Goal: Understand process/instructions: Learn about a topic

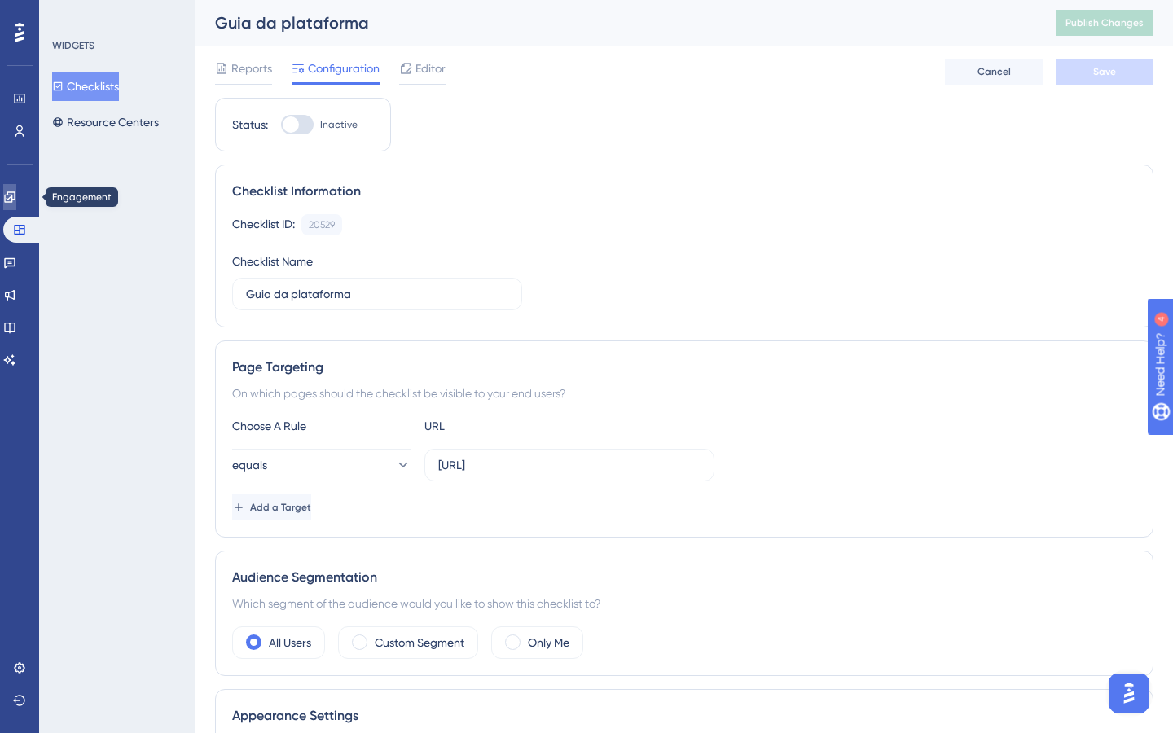
click at [16, 204] on link at bounding box center [9, 197] width 13 height 26
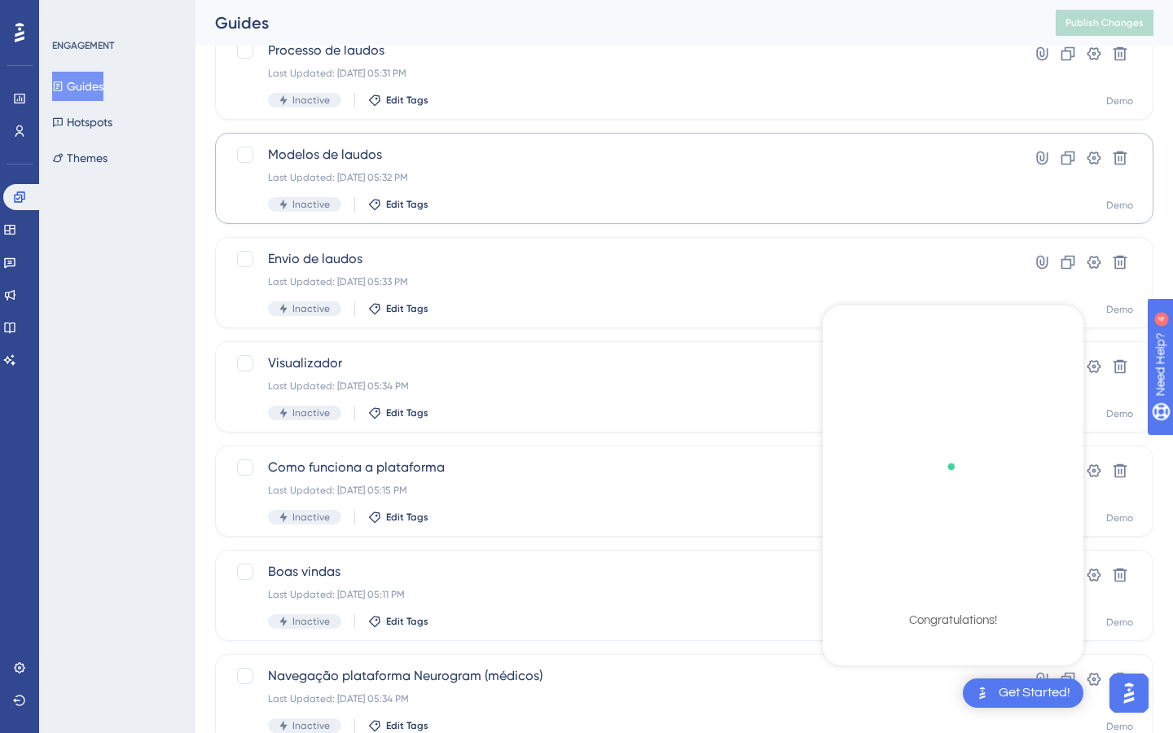
scroll to position [499, 0]
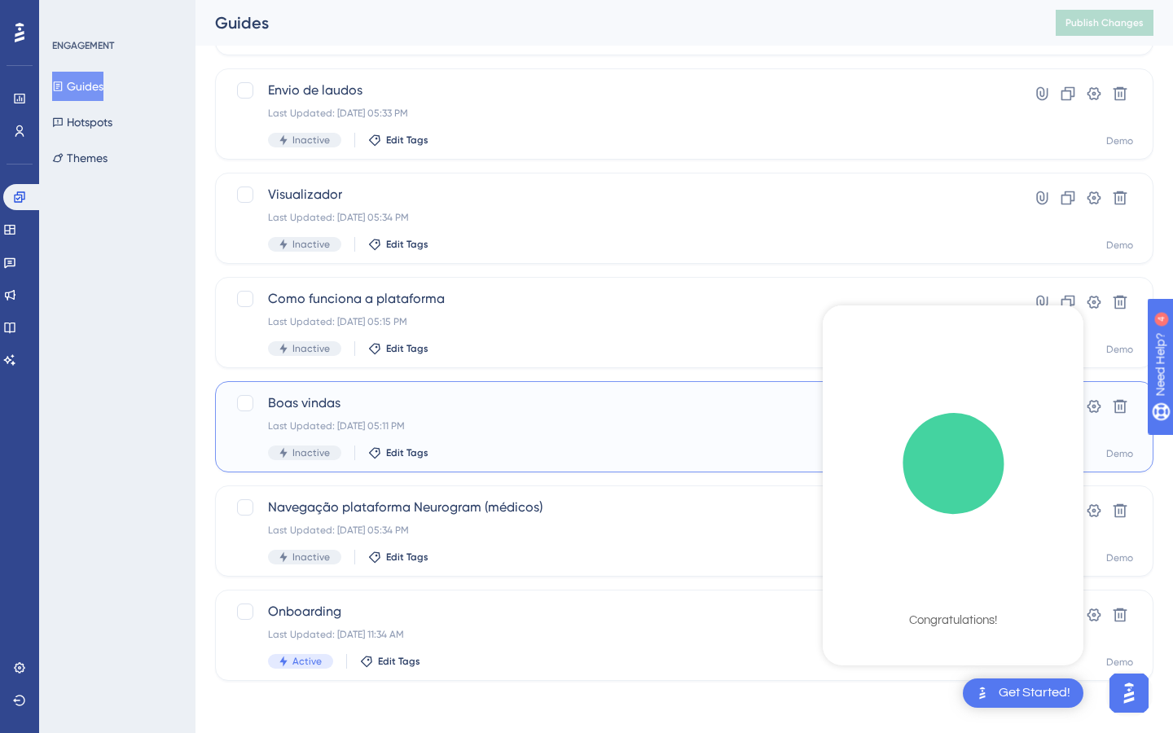
click at [501, 406] on span "Boas vindas" at bounding box center [619, 404] width 702 height 20
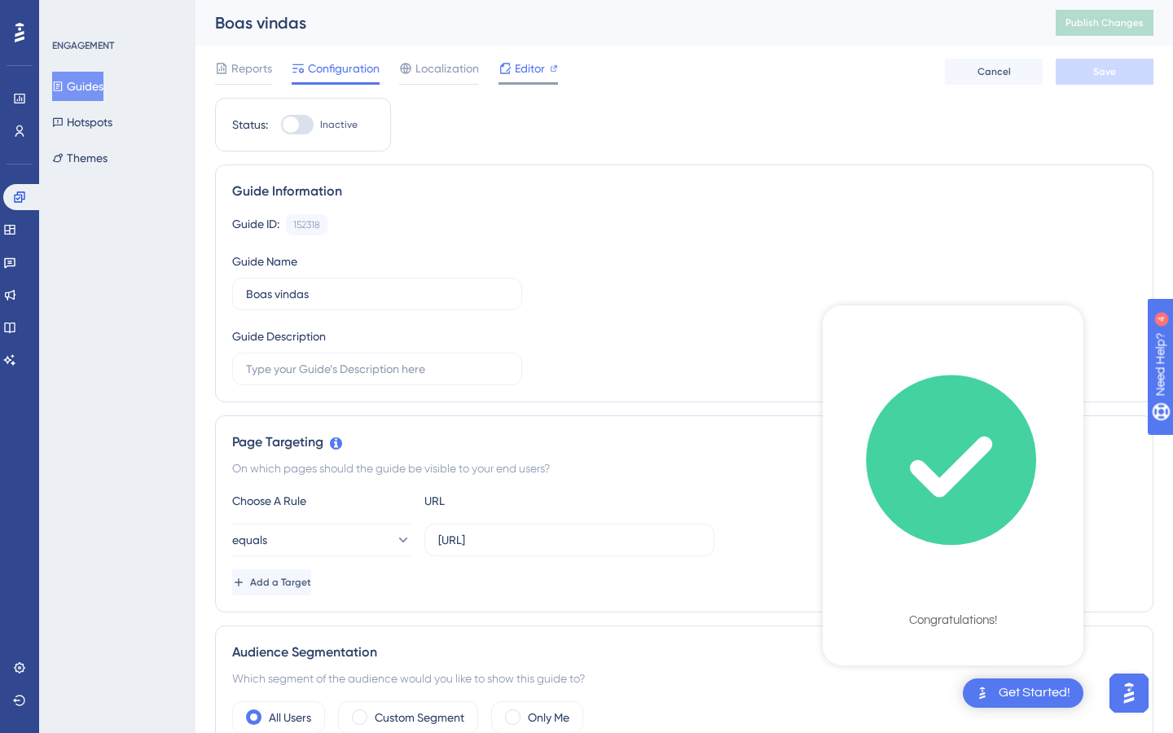
click at [518, 62] on span "Editor" at bounding box center [530, 69] width 30 height 20
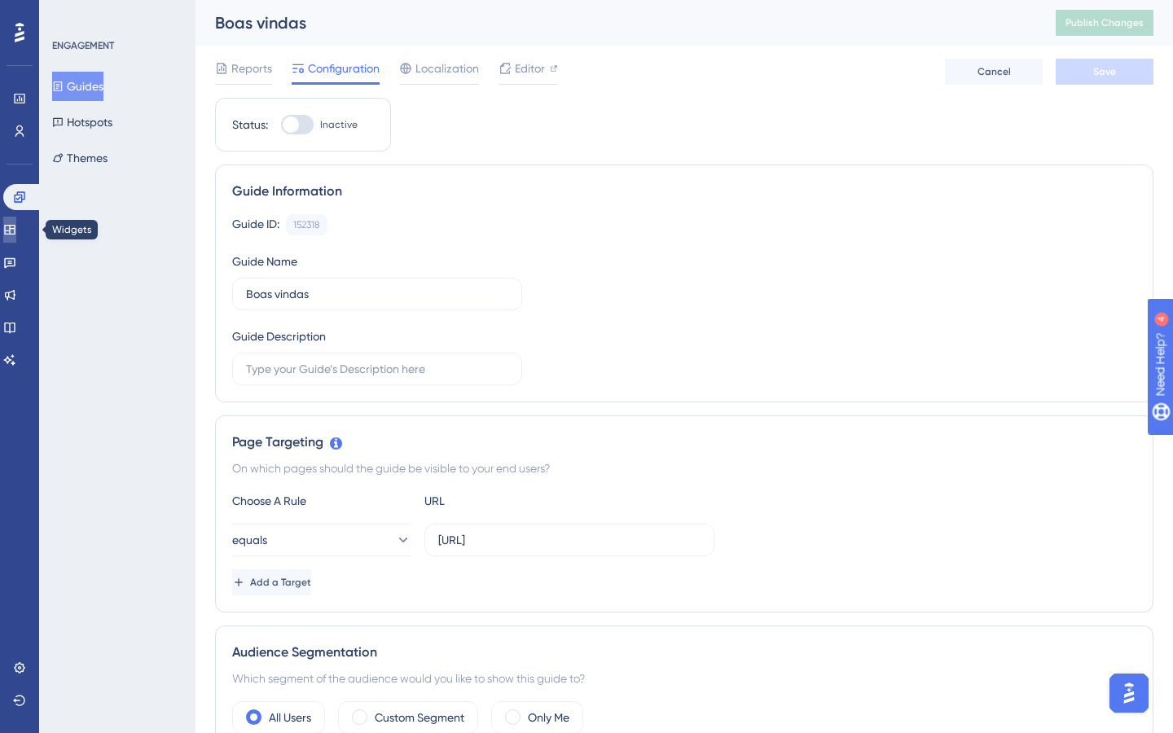
click at [16, 231] on icon at bounding box center [9, 229] width 13 height 13
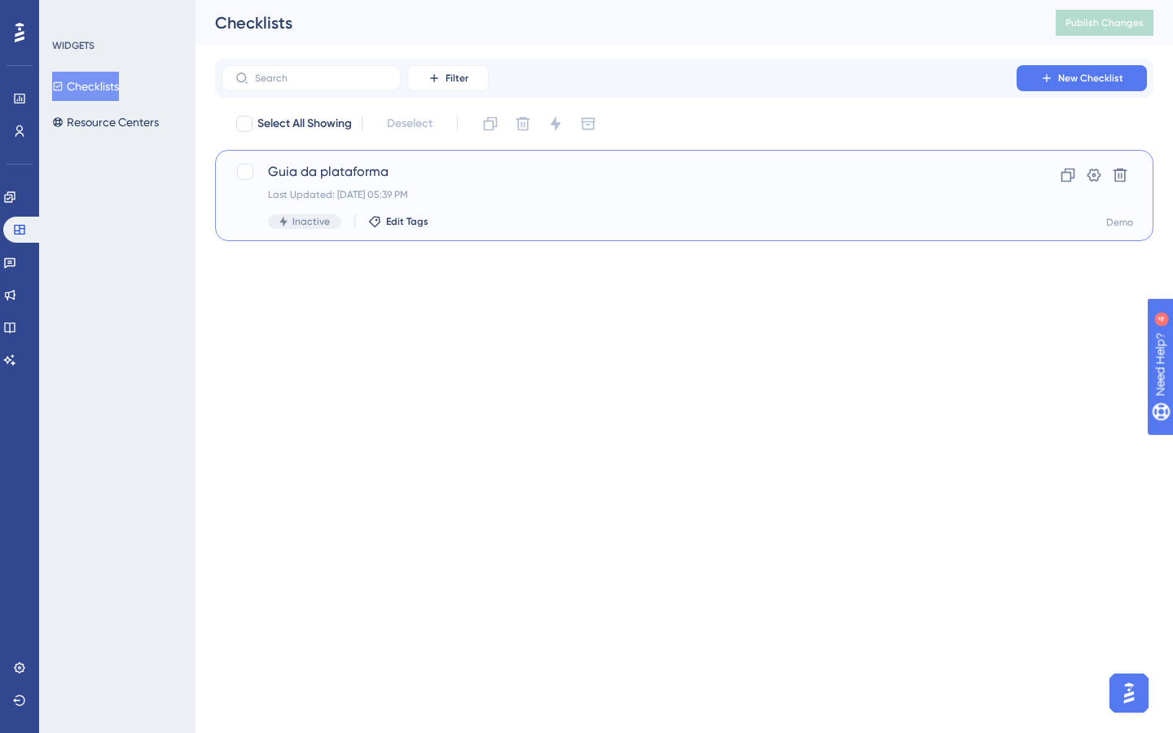
click at [450, 178] on span "Guia da plataforma" at bounding box center [619, 172] width 702 height 20
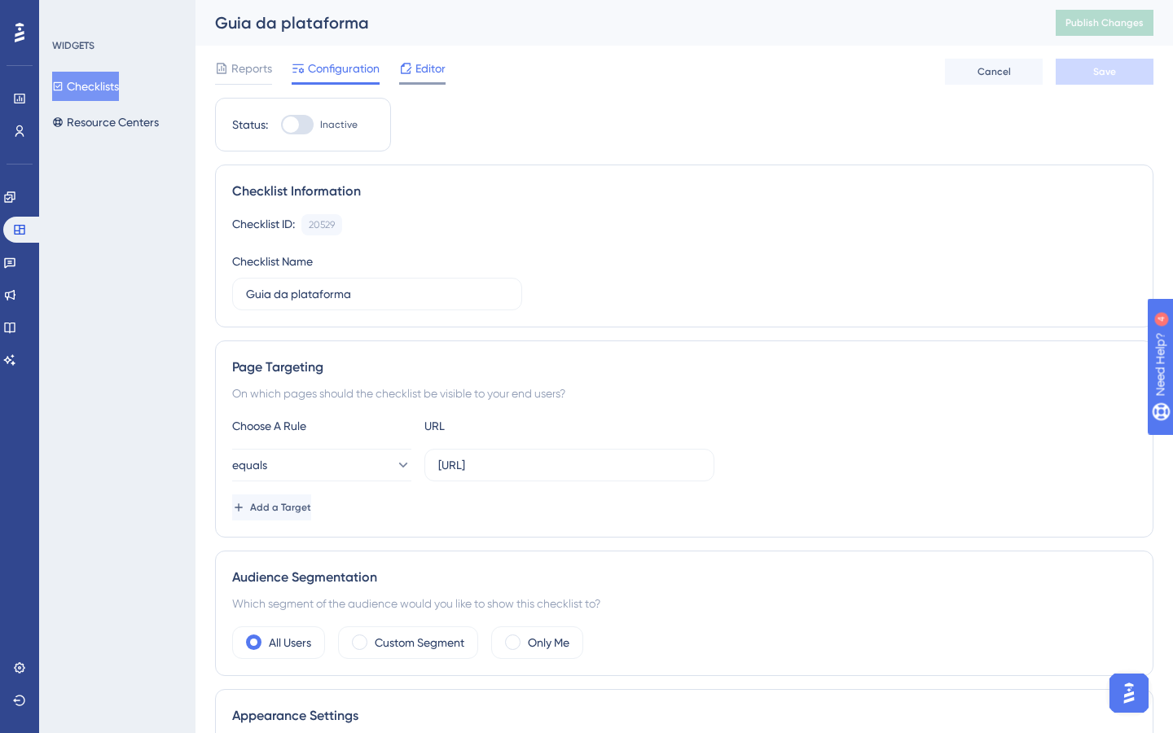
click at [425, 64] on span "Editor" at bounding box center [431, 69] width 30 height 20
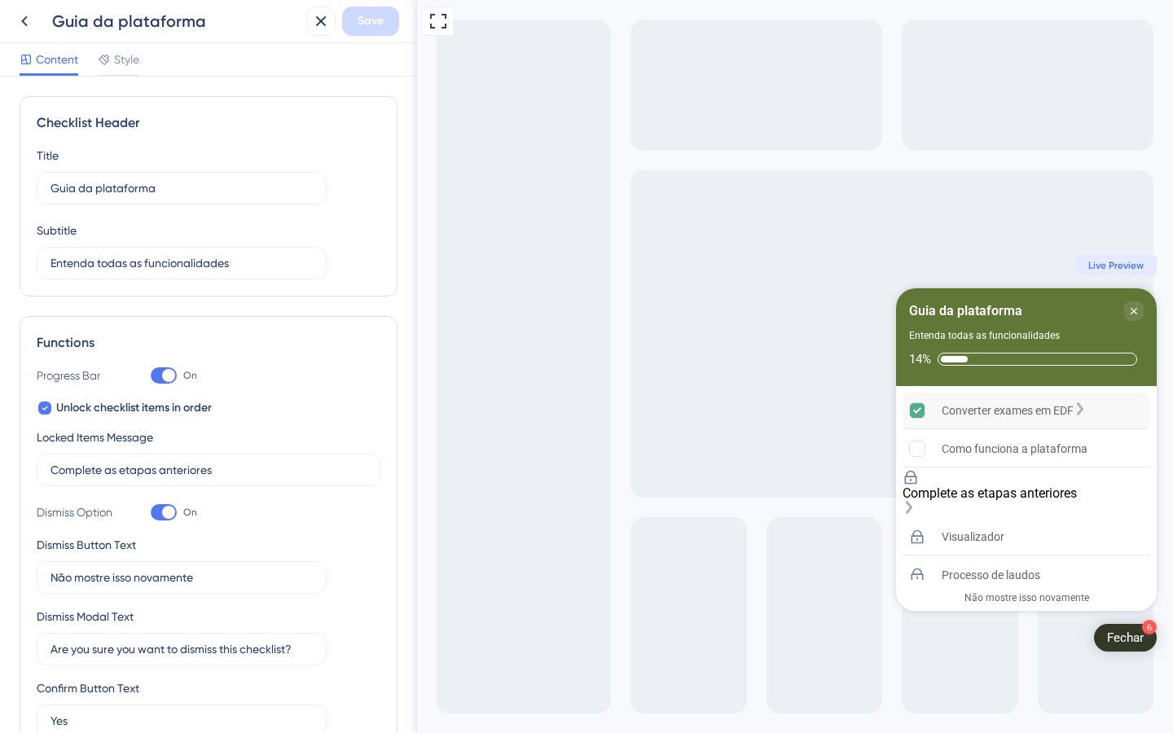
click at [1013, 407] on div "Converter exames em EDF" at bounding box center [1008, 411] width 132 height 20
click at [1088, 447] on div "Como funciona a plataforma" at bounding box center [1027, 449] width 248 height 37
click at [1054, 491] on div "Complete as etapas anteriores" at bounding box center [990, 493] width 174 height 15
click at [1054, 435] on div "Como funciona a plataforma" at bounding box center [1027, 449] width 248 height 37
click at [25, 22] on icon at bounding box center [25, 21] width 20 height 20
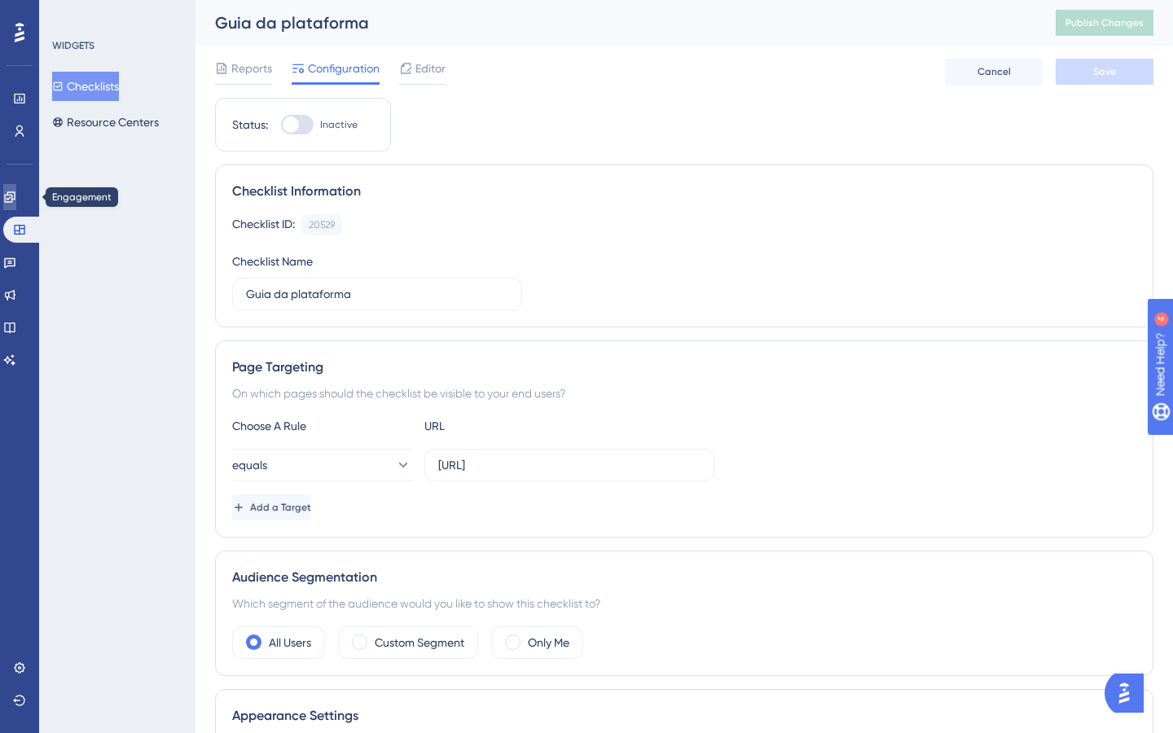
click at [16, 200] on icon at bounding box center [9, 197] width 13 height 13
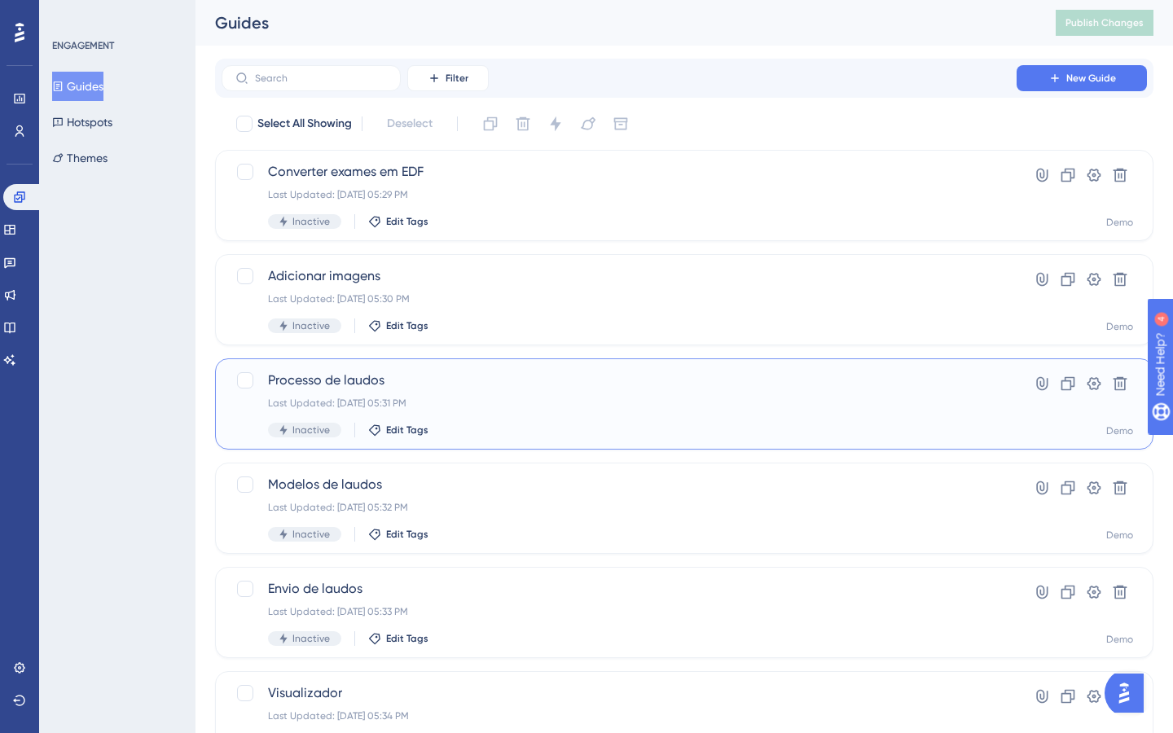
click at [596, 406] on div "Last Updated: [DATE] 05:31 PM" at bounding box center [619, 403] width 702 height 13
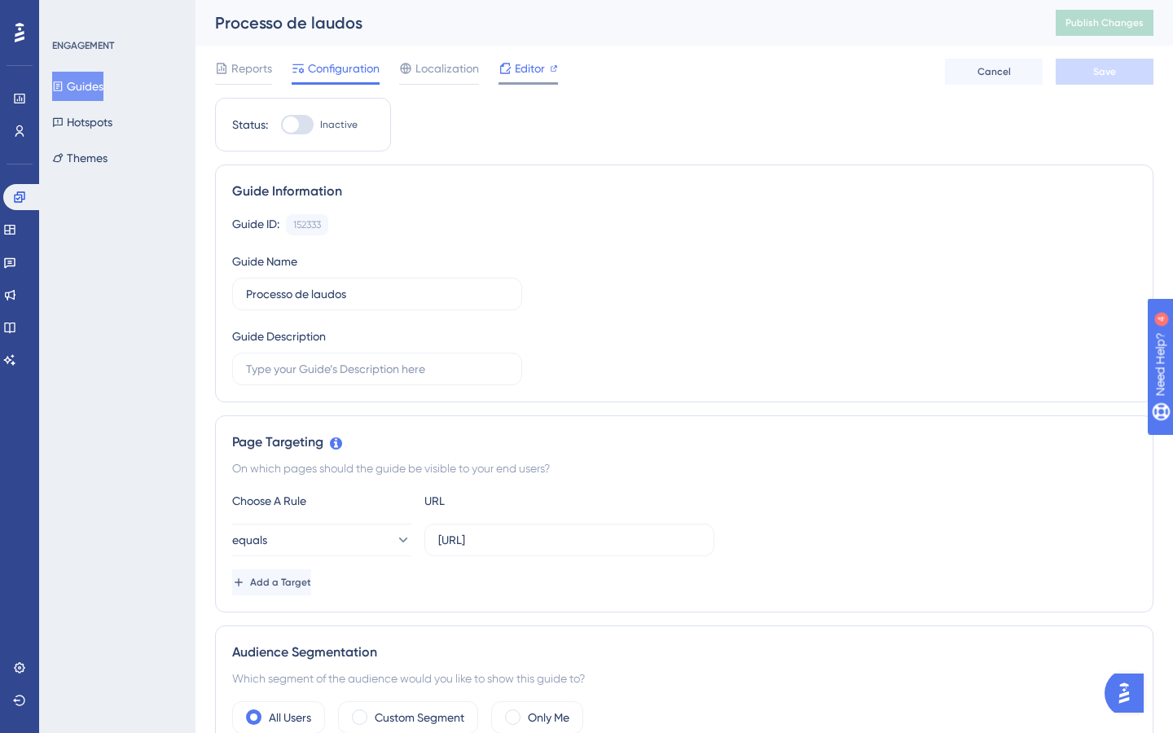
click at [519, 66] on span "Editor" at bounding box center [530, 69] width 30 height 20
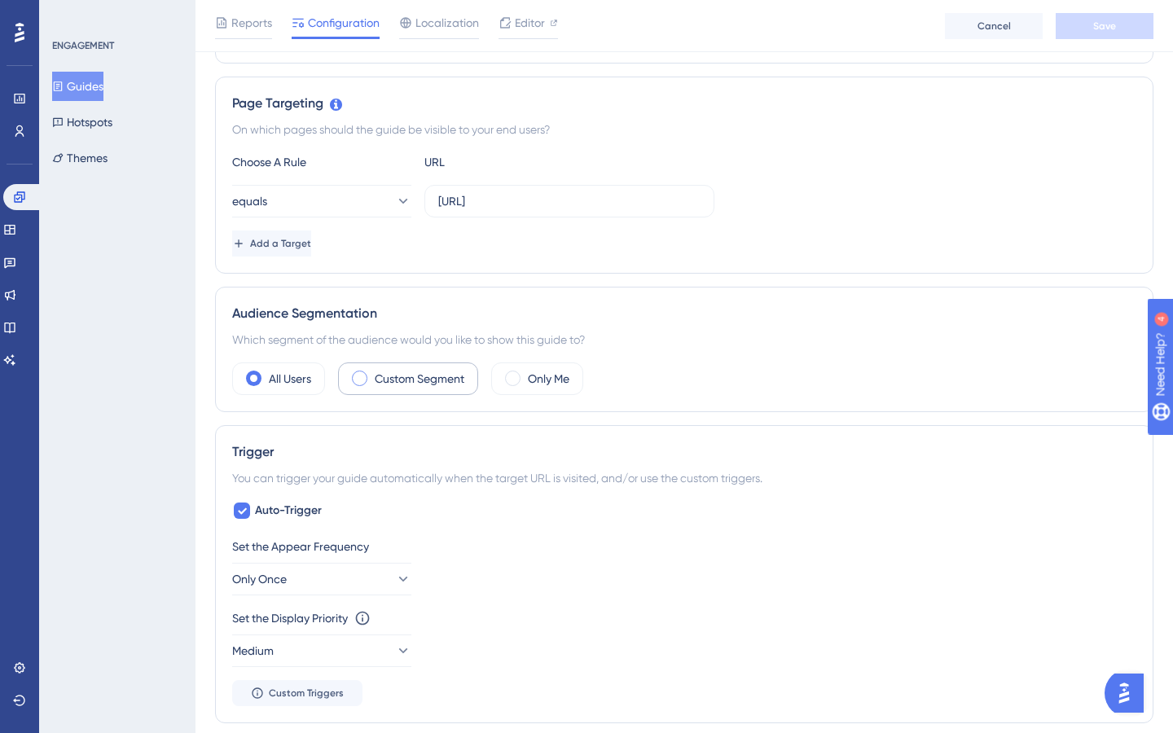
scroll to position [348, 0]
drag, startPoint x: 281, startPoint y: 311, endPoint x: 417, endPoint y: 310, distance: 136.1
click at [418, 310] on div "Audience Segmentation" at bounding box center [684, 312] width 905 height 20
click at [318, 316] on div "Audience Segmentation" at bounding box center [684, 312] width 905 height 20
drag, startPoint x: 222, startPoint y: 319, endPoint x: 381, endPoint y: 311, distance: 159.1
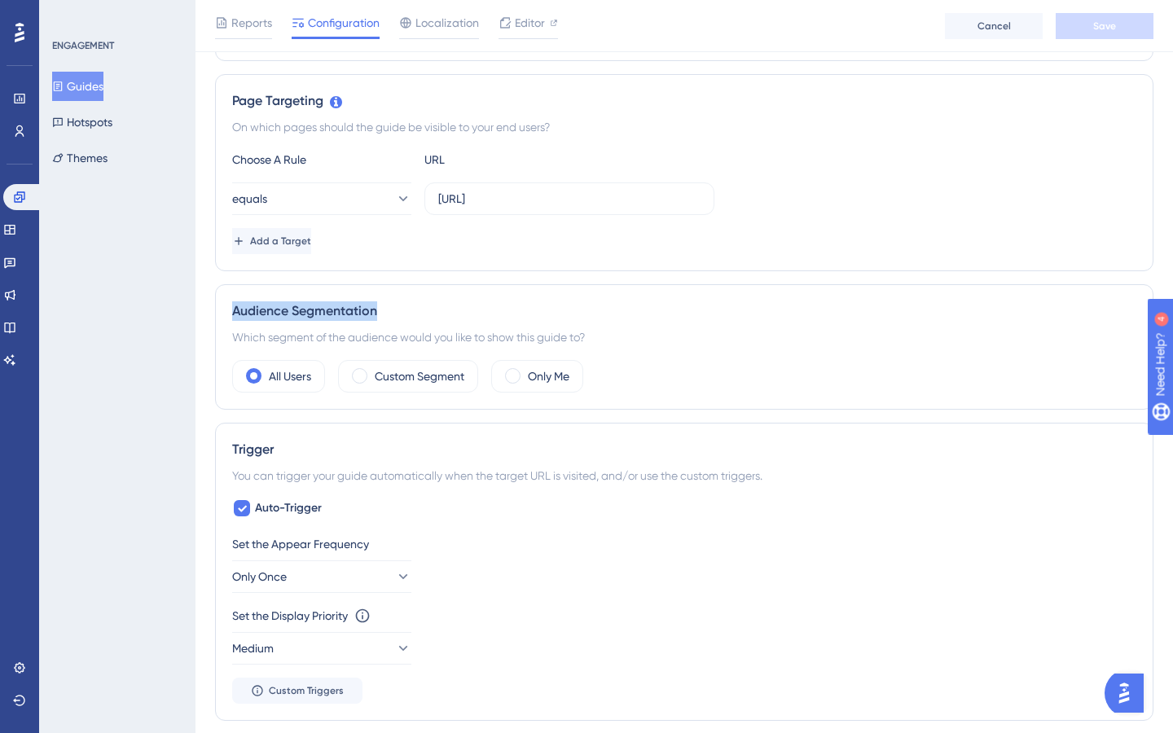
click at [381, 311] on div "Audience Segmentation Which segment of the audience would you like to show this…" at bounding box center [684, 346] width 939 height 125
click at [413, 368] on label "Custom Segment" at bounding box center [420, 377] width 90 height 20
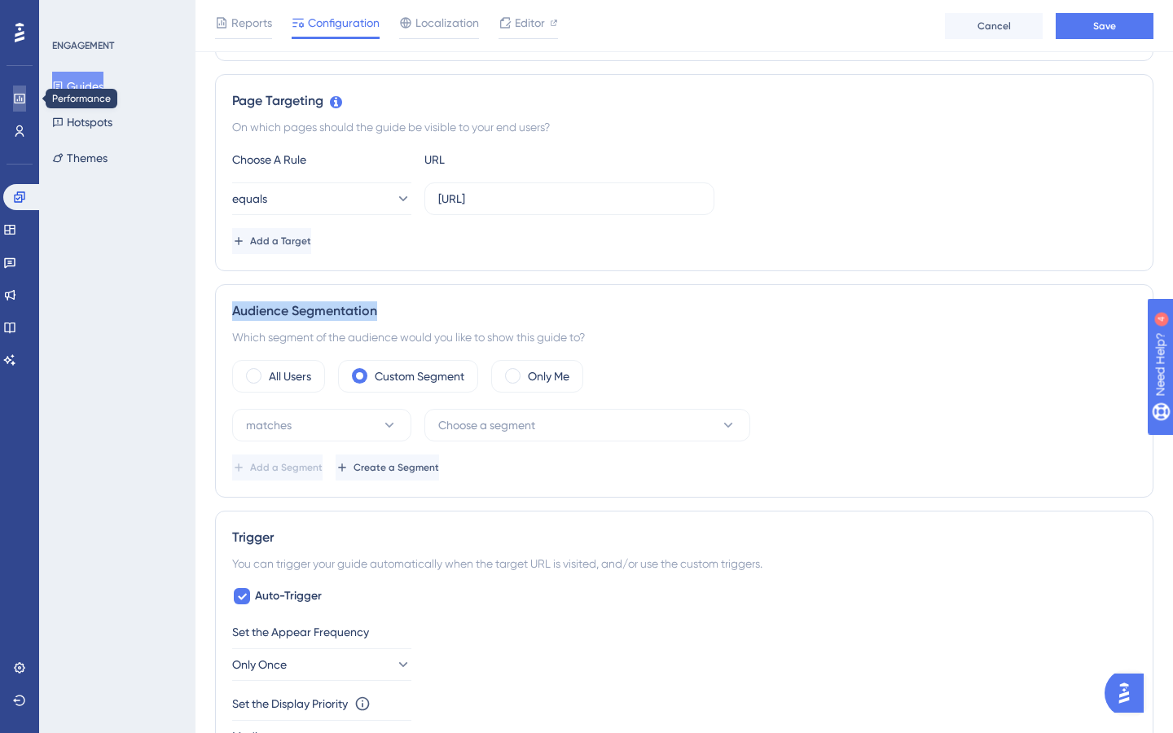
click at [20, 99] on icon at bounding box center [19, 98] width 13 height 13
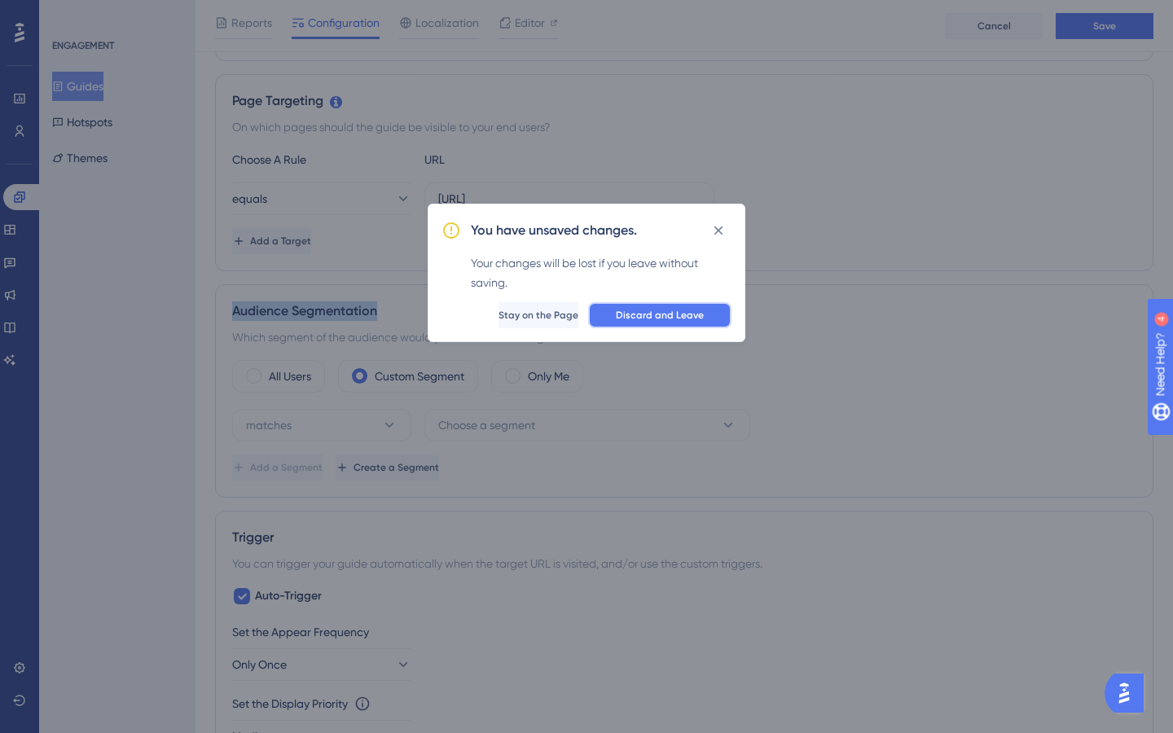
click at [678, 315] on span "Discard and Leave" at bounding box center [660, 315] width 88 height 13
